Goal: Check status

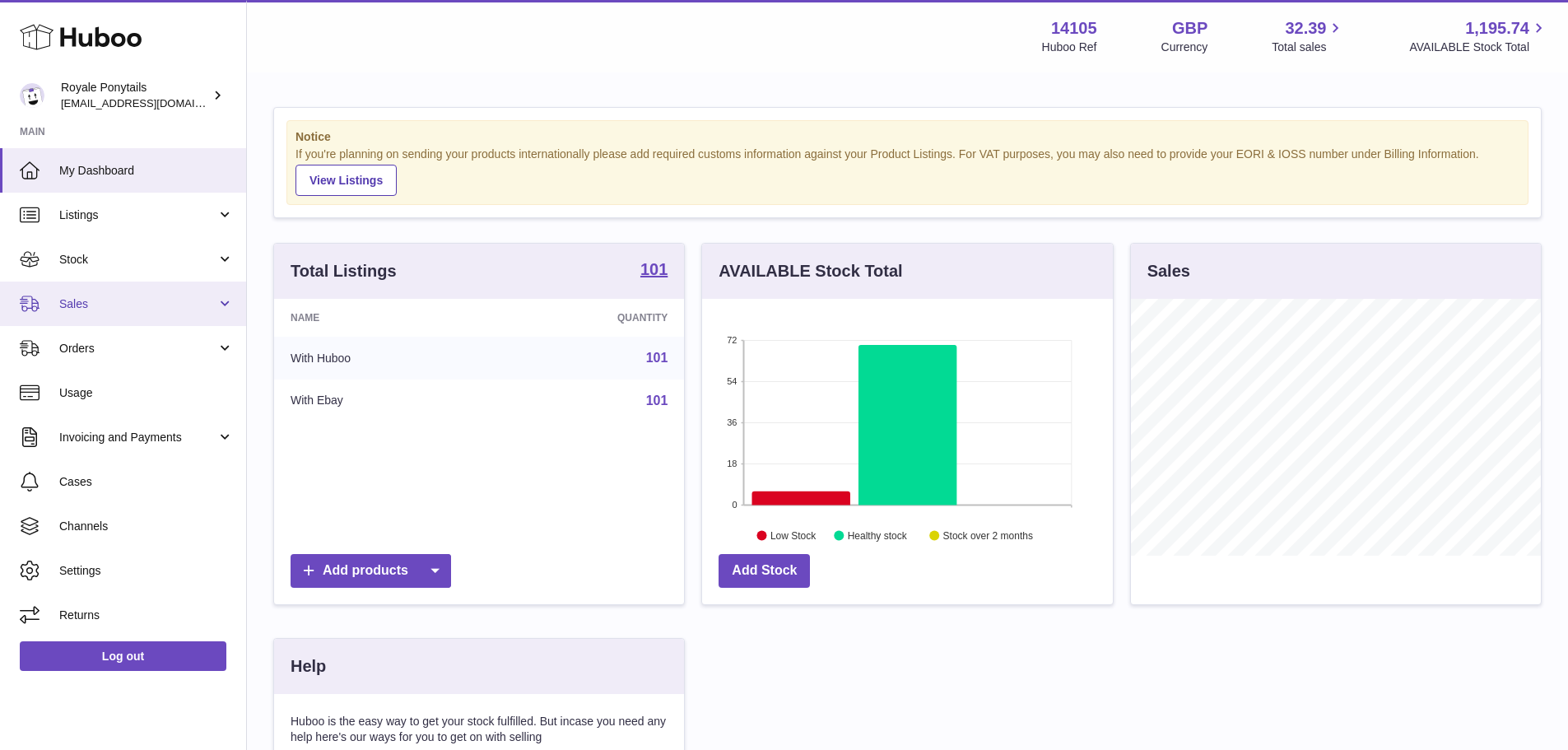
scroll to position [257, 411]
click at [148, 301] on span "Sales" at bounding box center [138, 305] width 158 height 16
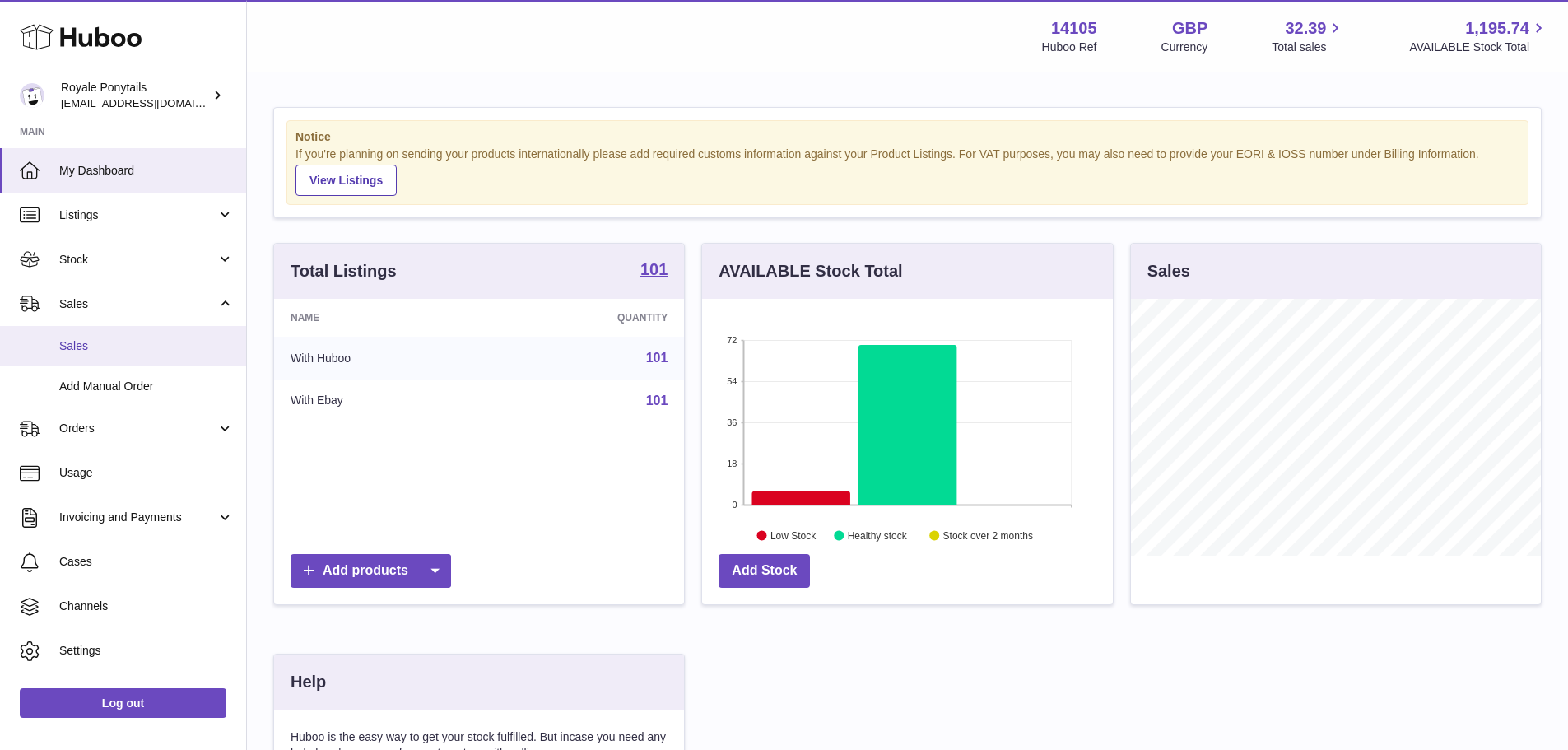
click at [142, 335] on link "Sales" at bounding box center [122, 346] width 246 height 40
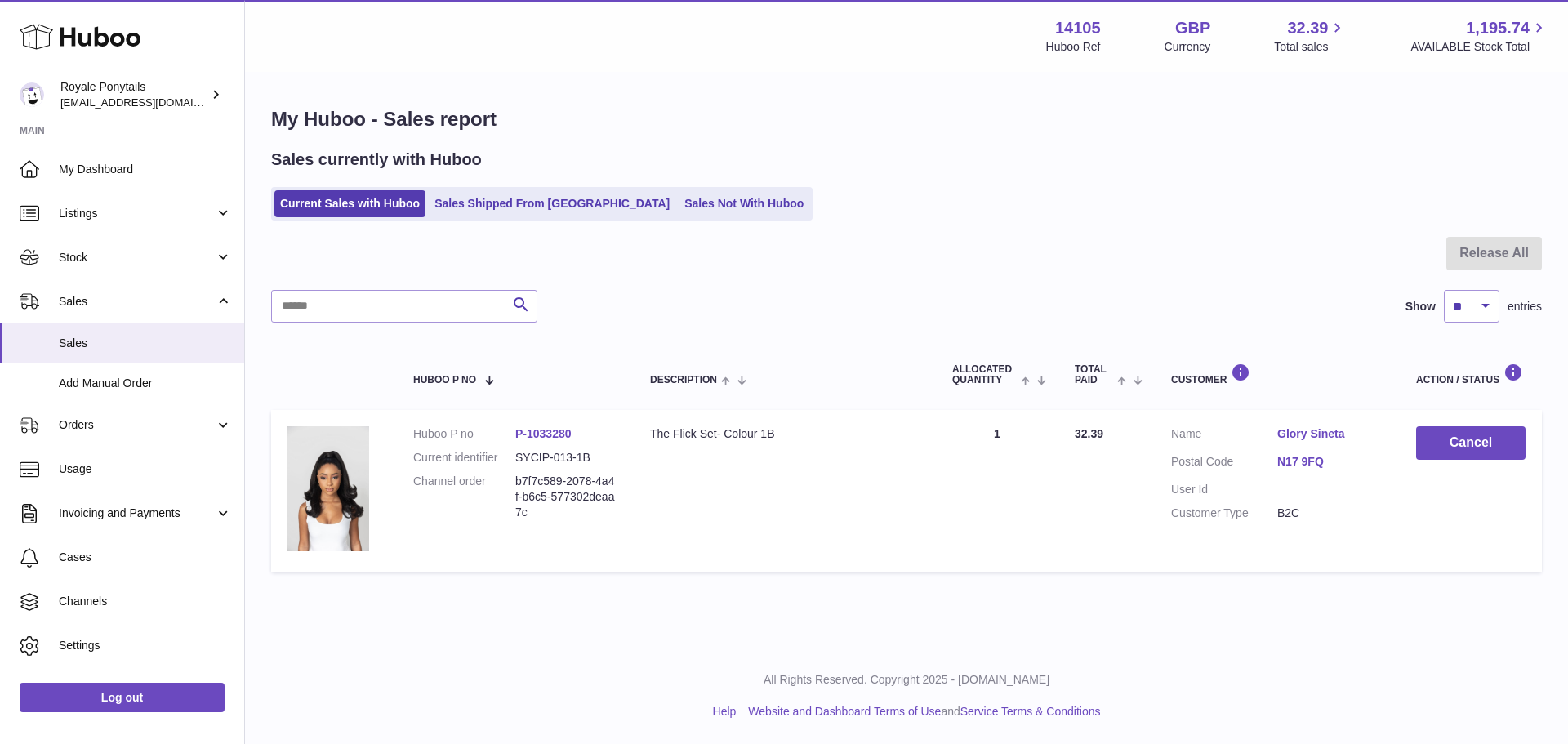
click at [531, 183] on div "Sales currently with Huboo Current Sales with Huboo Sales Shipped From [GEOGRAP…" at bounding box center [906, 185] width 1271 height 72
click at [541, 192] on link "Sales Shipped From [GEOGRAPHIC_DATA]" at bounding box center [552, 204] width 247 height 27
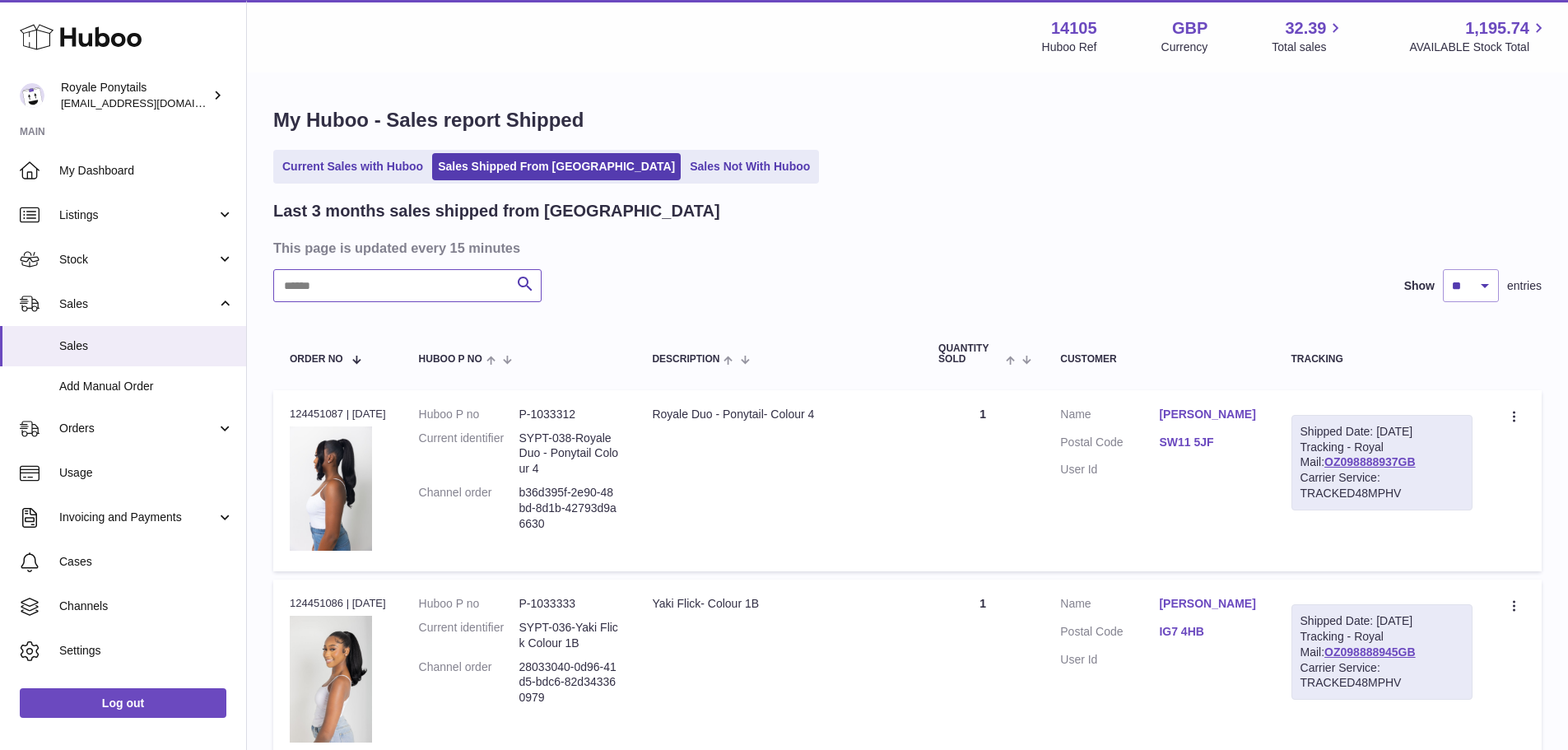
click at [407, 288] on input "text" at bounding box center [407, 286] width 268 height 33
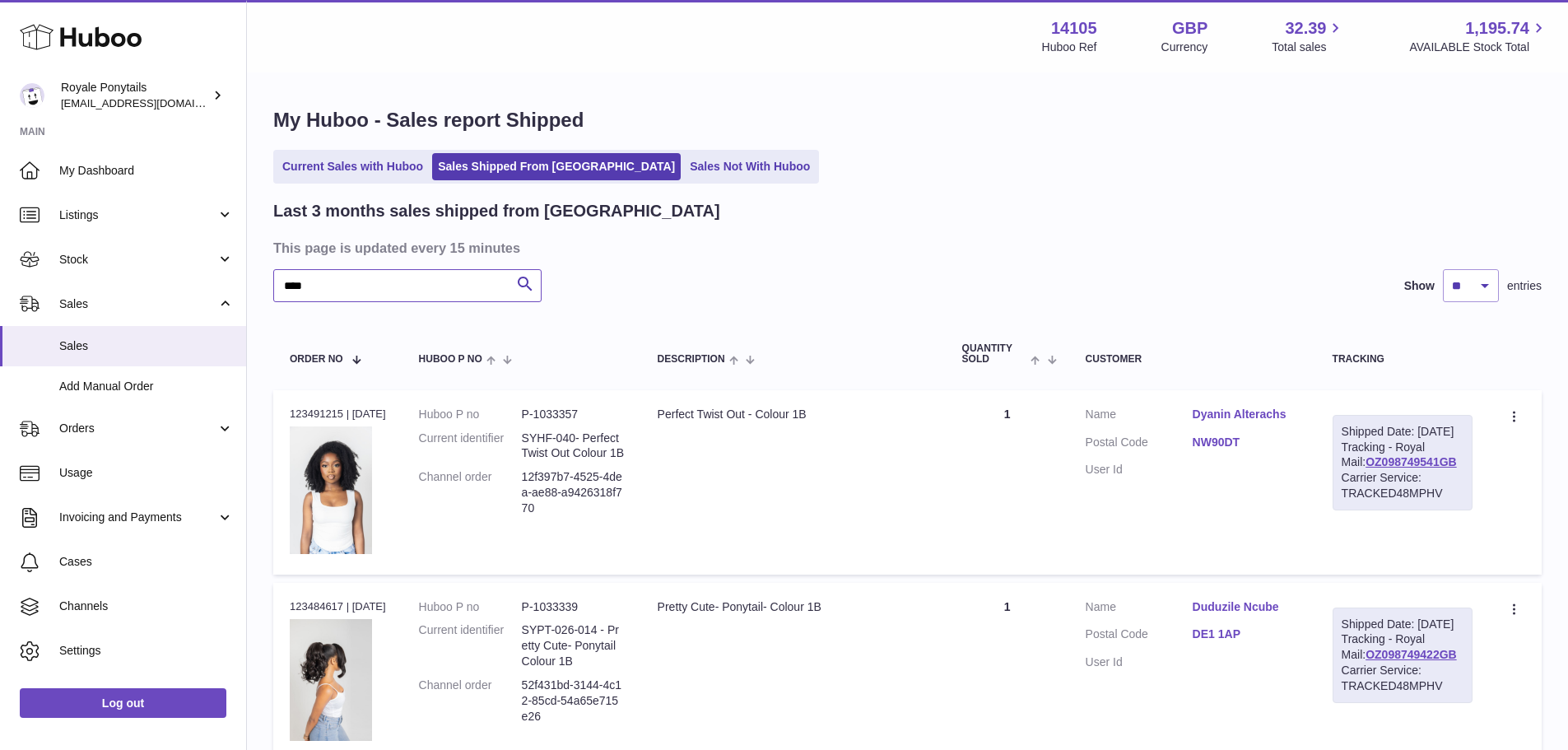
click at [411, 293] on input "****" at bounding box center [407, 286] width 268 height 33
type input "*********"
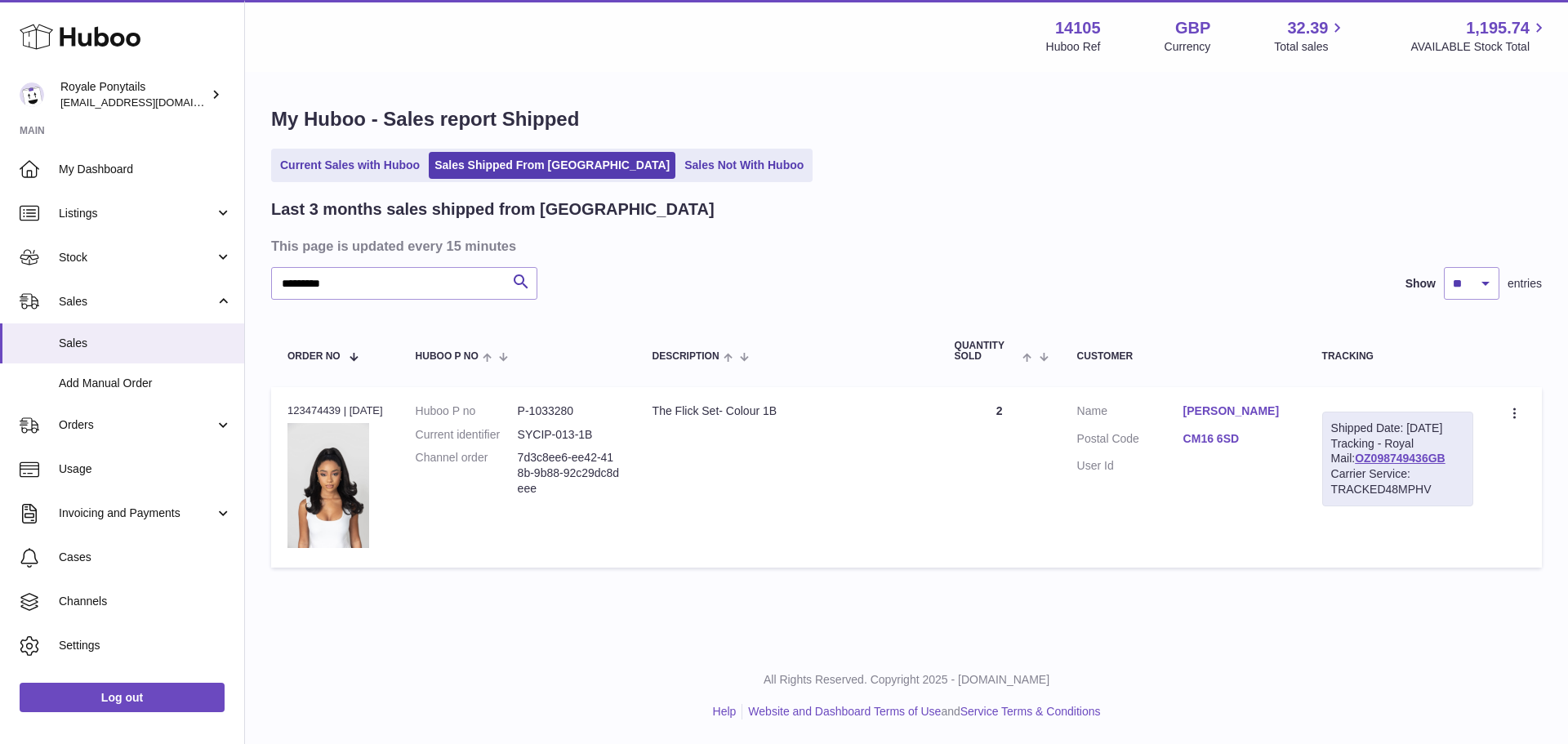
click at [1001, 529] on td "Quantity 2" at bounding box center [999, 478] width 122 height 182
click at [1218, 443] on link "CM16 6SD" at bounding box center [1236, 439] width 106 height 16
click at [1219, 443] on div at bounding box center [784, 372] width 1568 height 744
click at [329, 406] on div "Order no 123474439 | 25th Aug" at bounding box center [335, 410] width 95 height 15
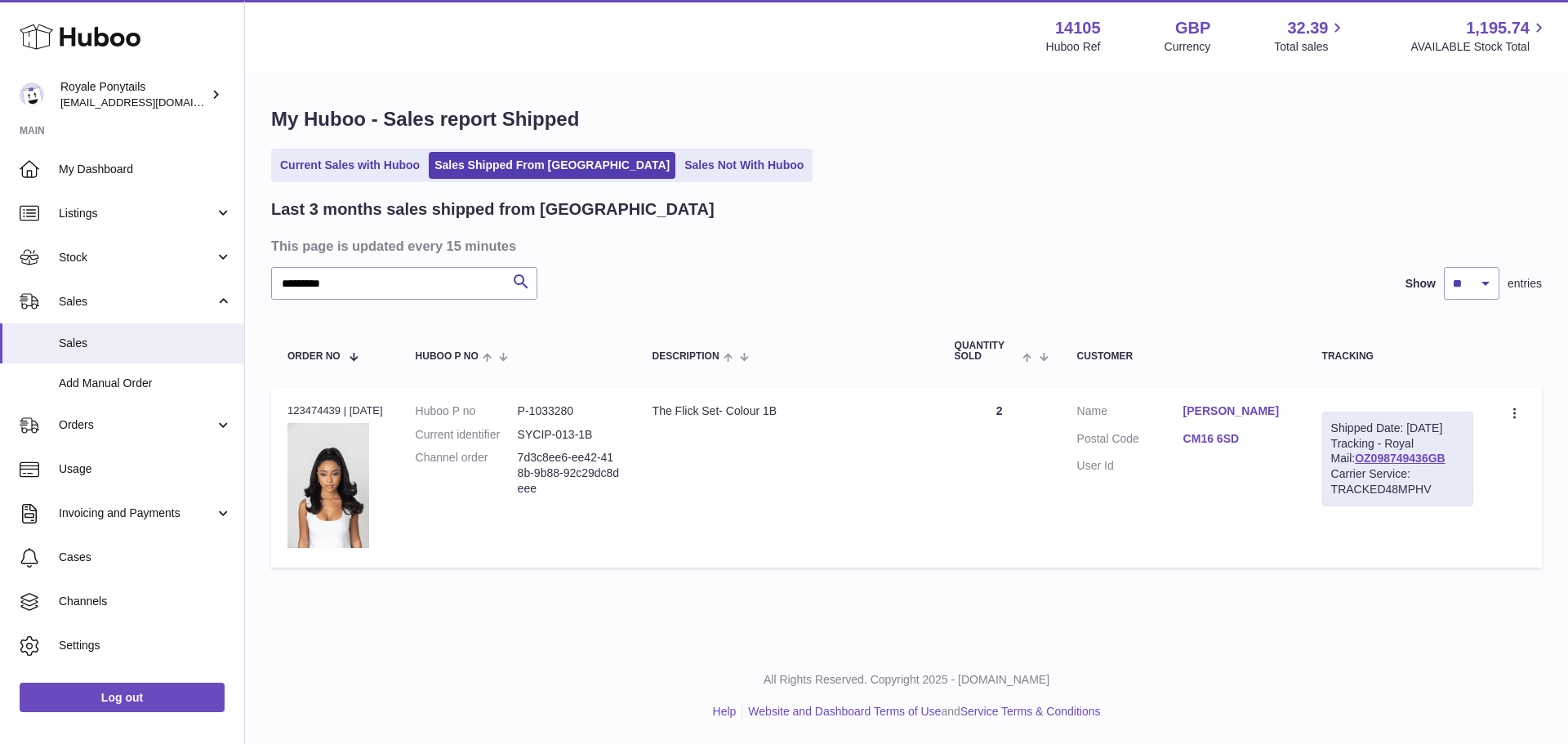
copy div "123474439"
